Goal: Task Accomplishment & Management: Use online tool/utility

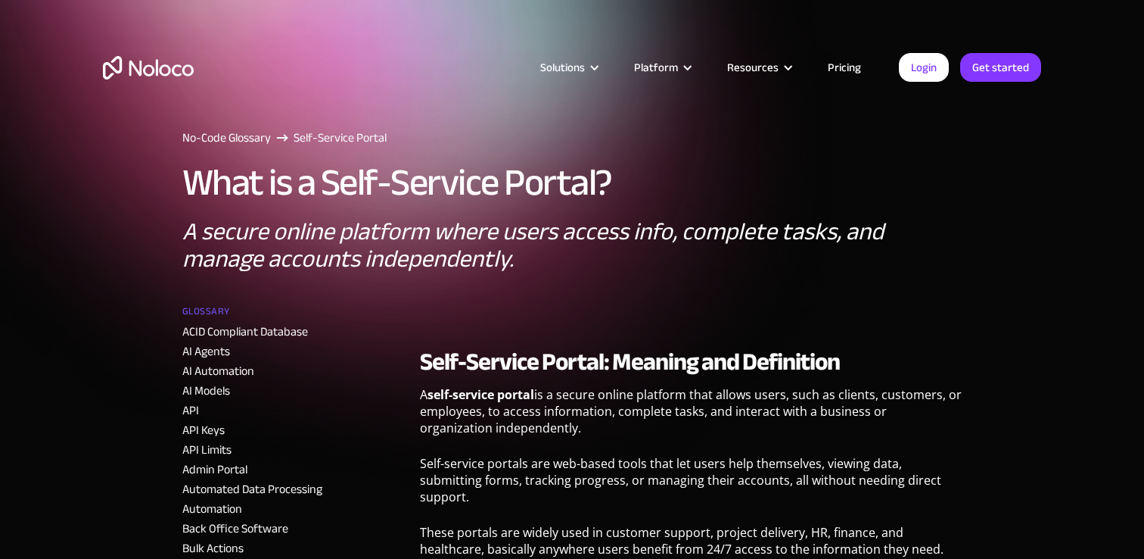
click at [160, 71] on img "home" at bounding box center [148, 67] width 91 height 23
